Goal: Navigation & Orientation: Find specific page/section

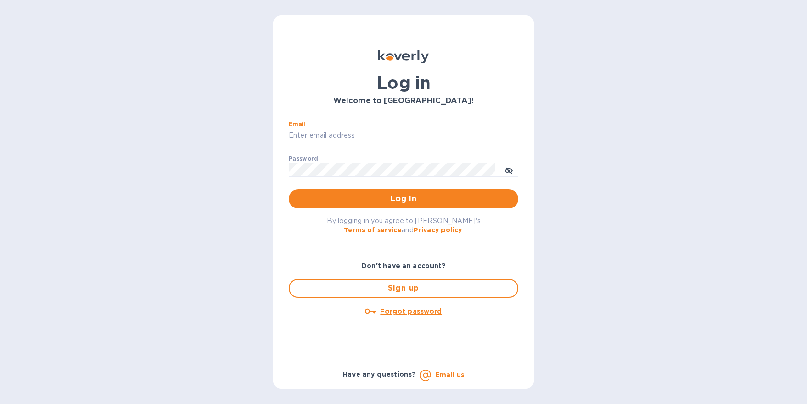
type input "[EMAIL_ADDRESS][DOMAIN_NAME]"
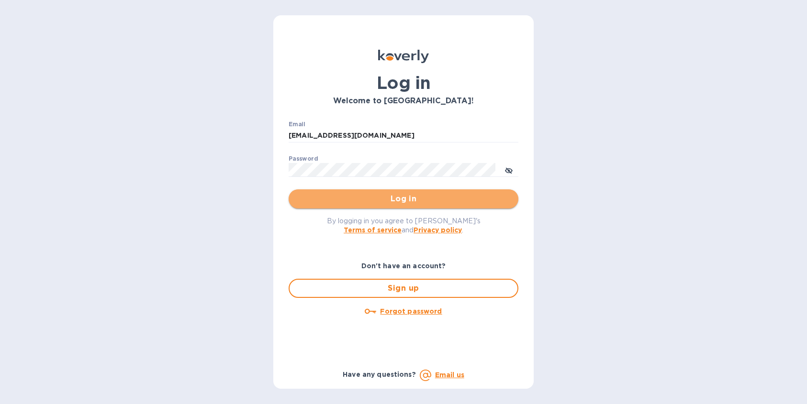
click at [419, 200] on span "Log in" at bounding box center [403, 198] width 214 height 11
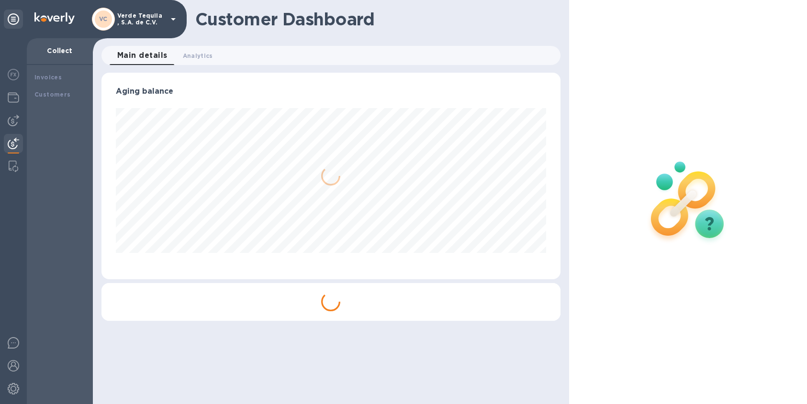
scroll to position [207, 458]
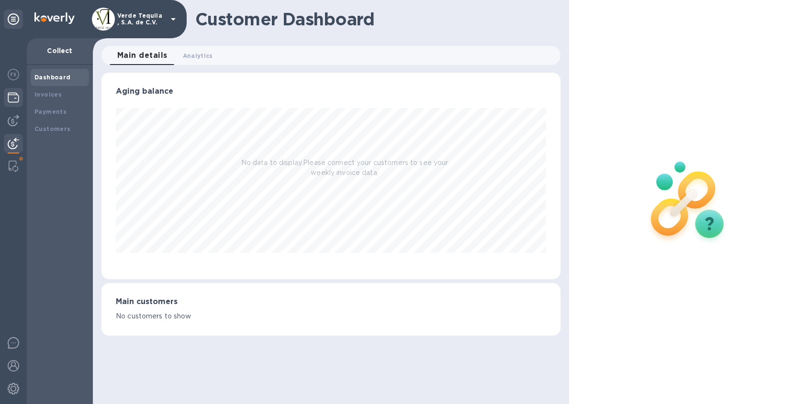
click at [14, 95] on img at bounding box center [13, 97] width 11 height 11
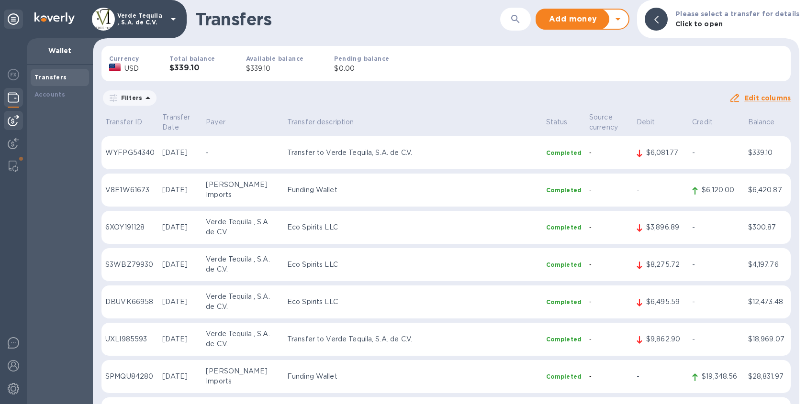
click at [13, 115] on img at bounding box center [13, 120] width 11 height 11
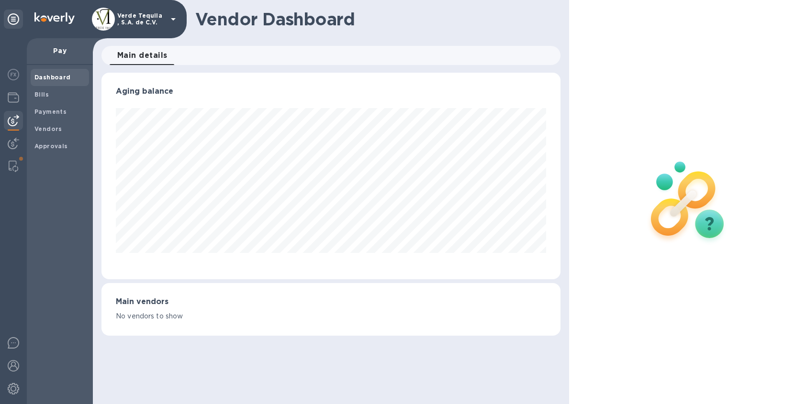
scroll to position [207, 458]
click at [12, 76] on img at bounding box center [13, 74] width 11 height 11
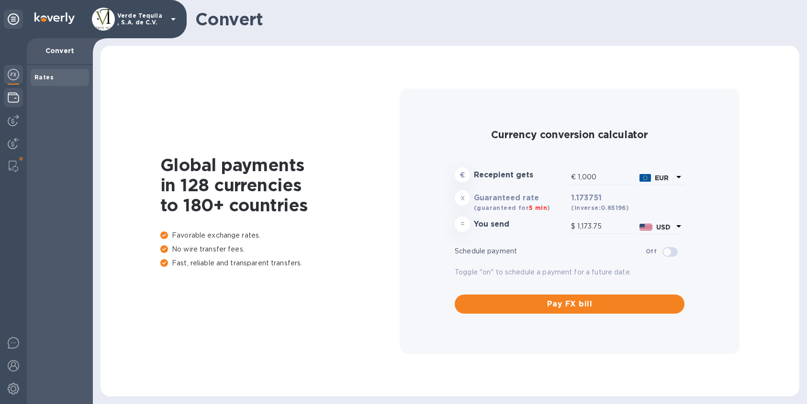
click at [13, 95] on img at bounding box center [13, 97] width 11 height 11
